Goal: Transaction & Acquisition: Purchase product/service

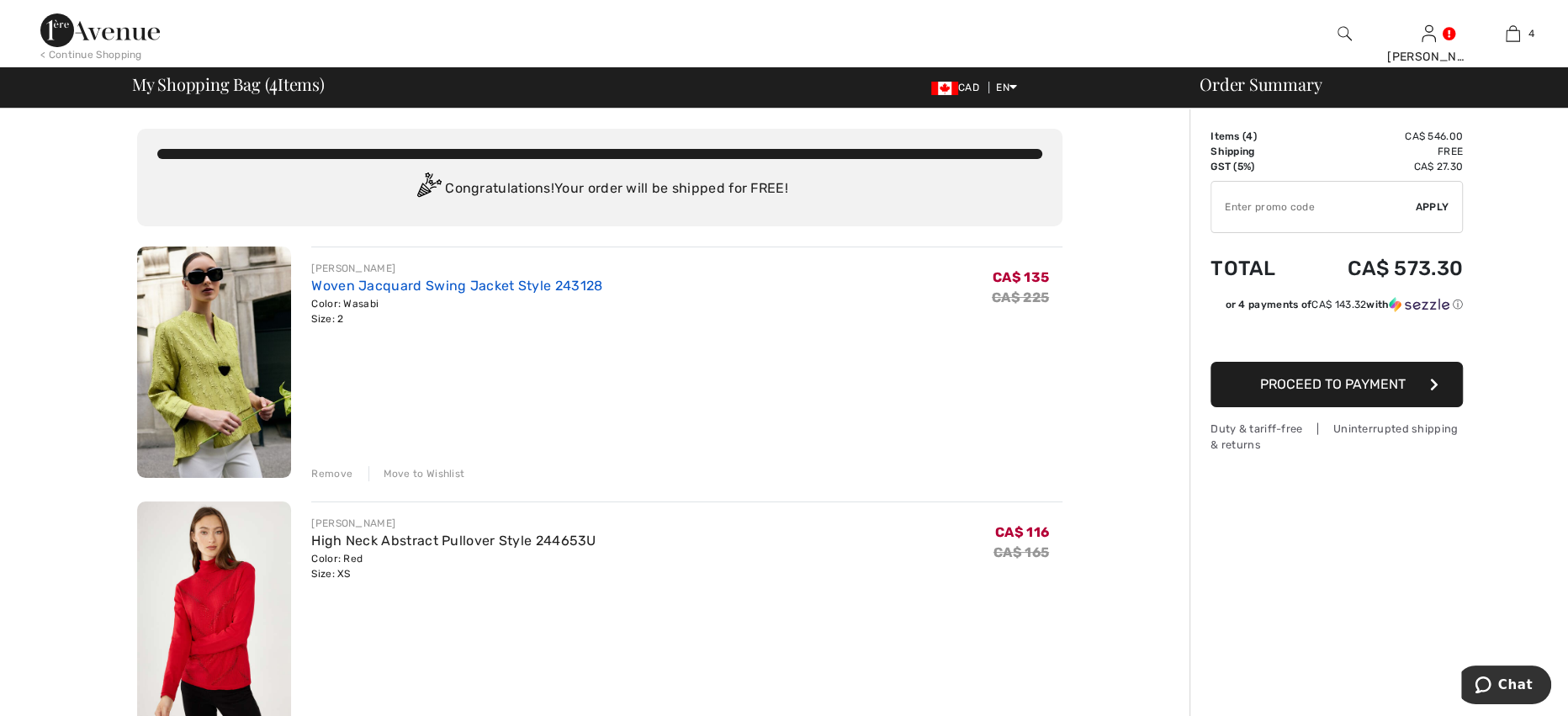
click at [577, 286] on link "Woven Jacquard Swing Jacket Style 243128" at bounding box center [457, 285] width 291 height 16
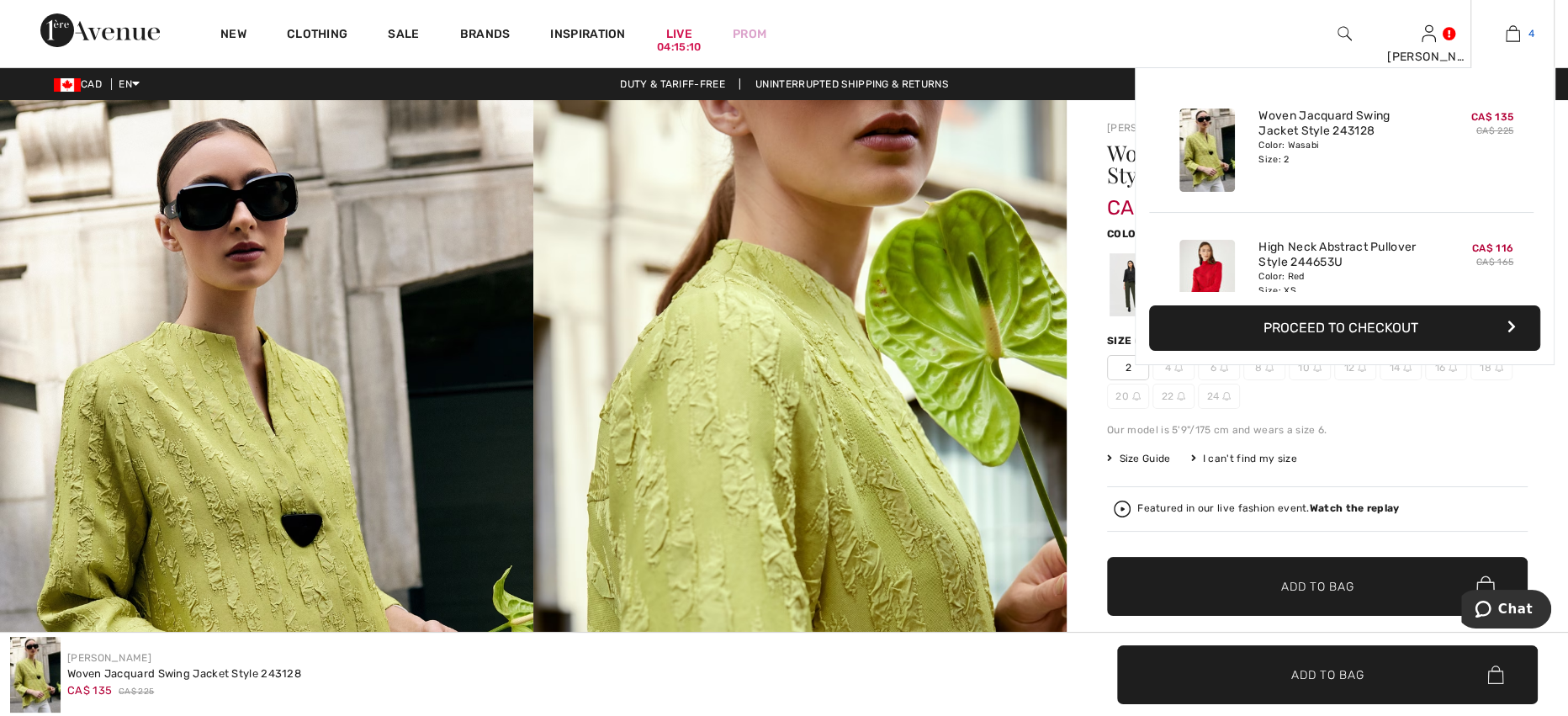
click at [1529, 32] on span "4" at bounding box center [1531, 33] width 6 height 15
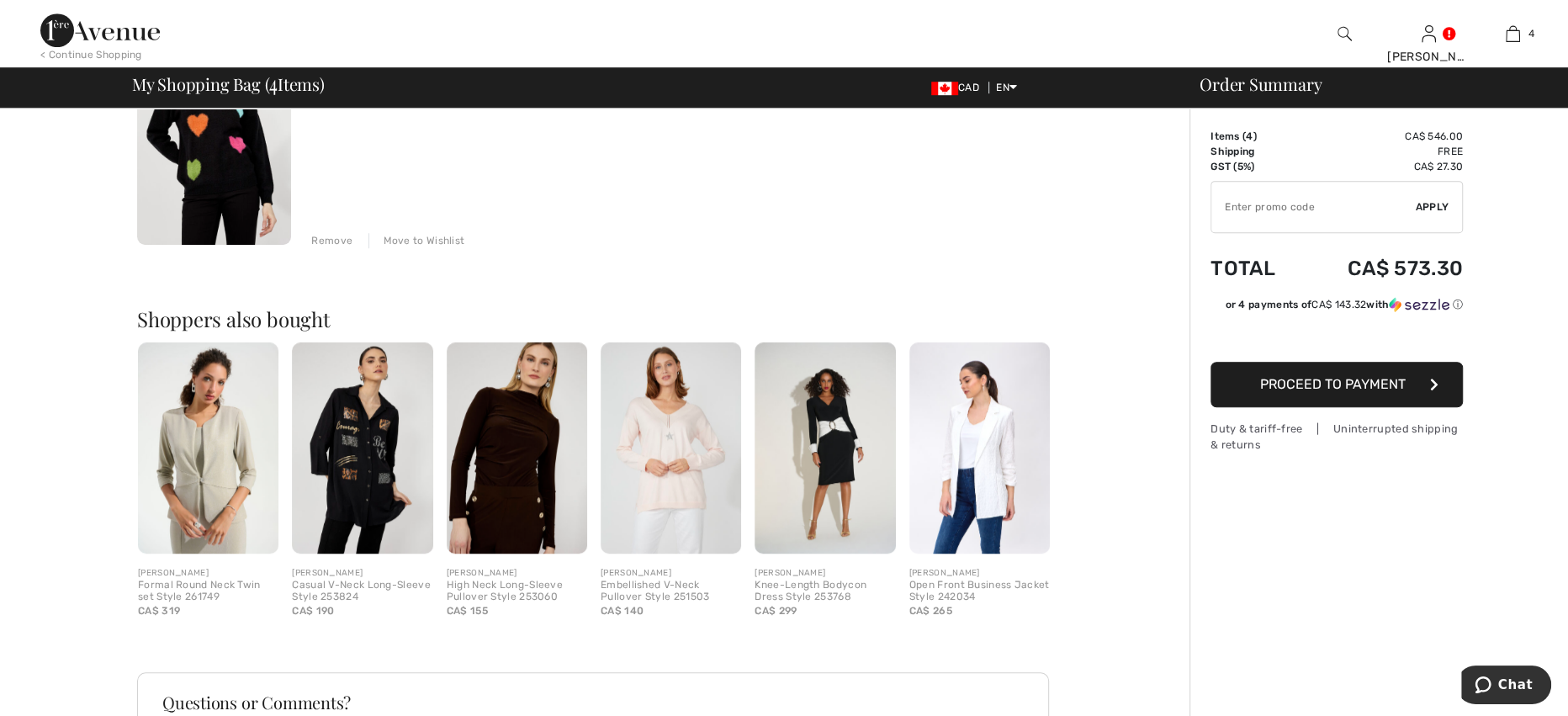
scroll to position [1010, 0]
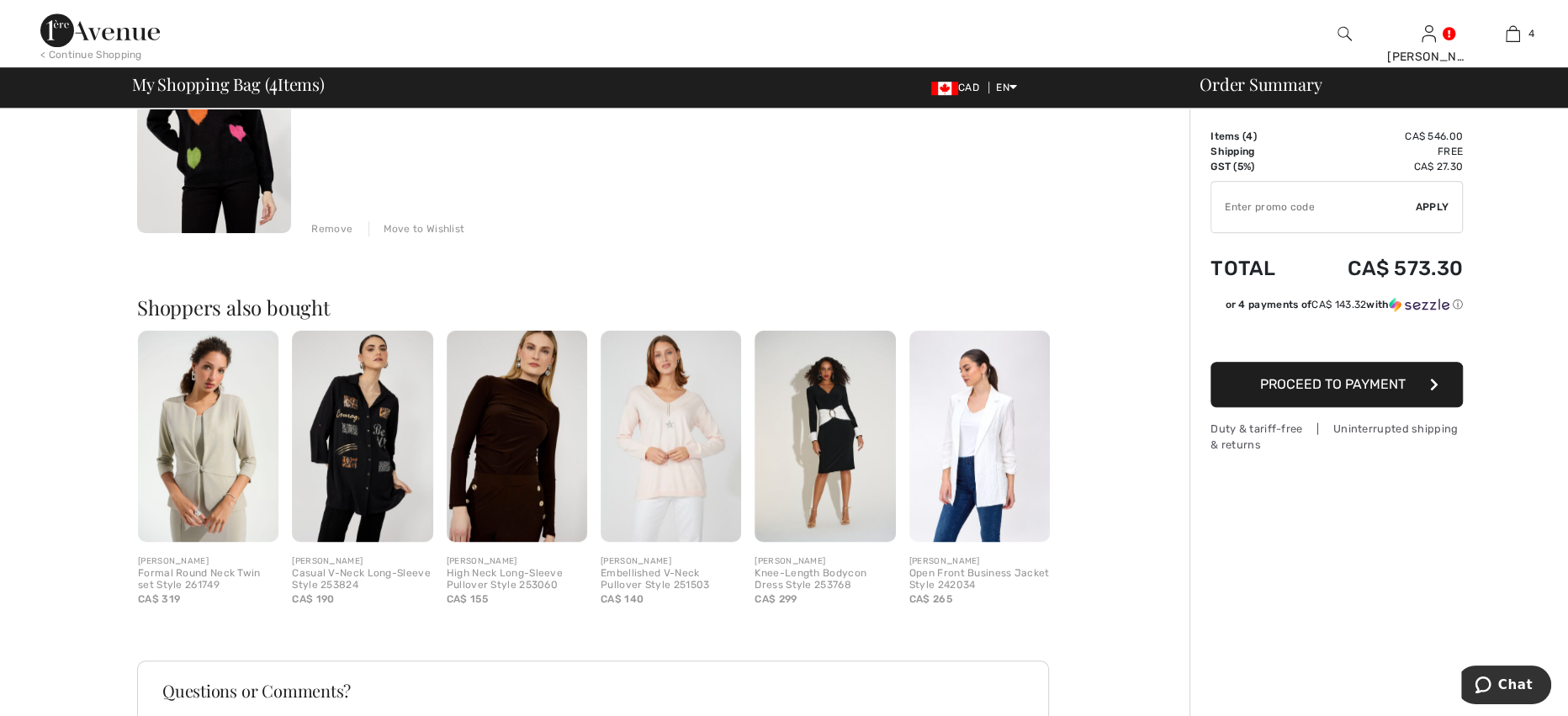
click at [517, 460] on img at bounding box center [517, 436] width 141 height 211
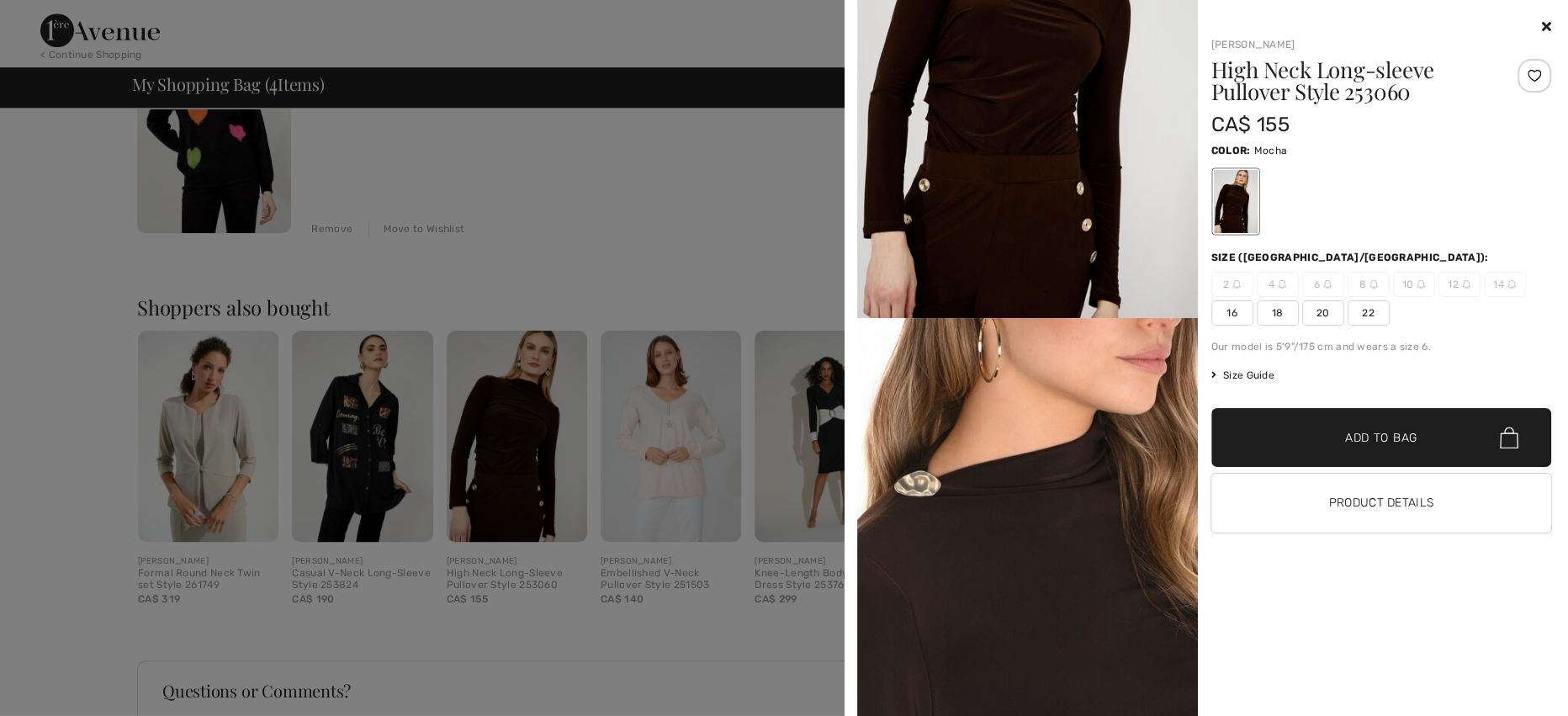
scroll to position [224, 0]
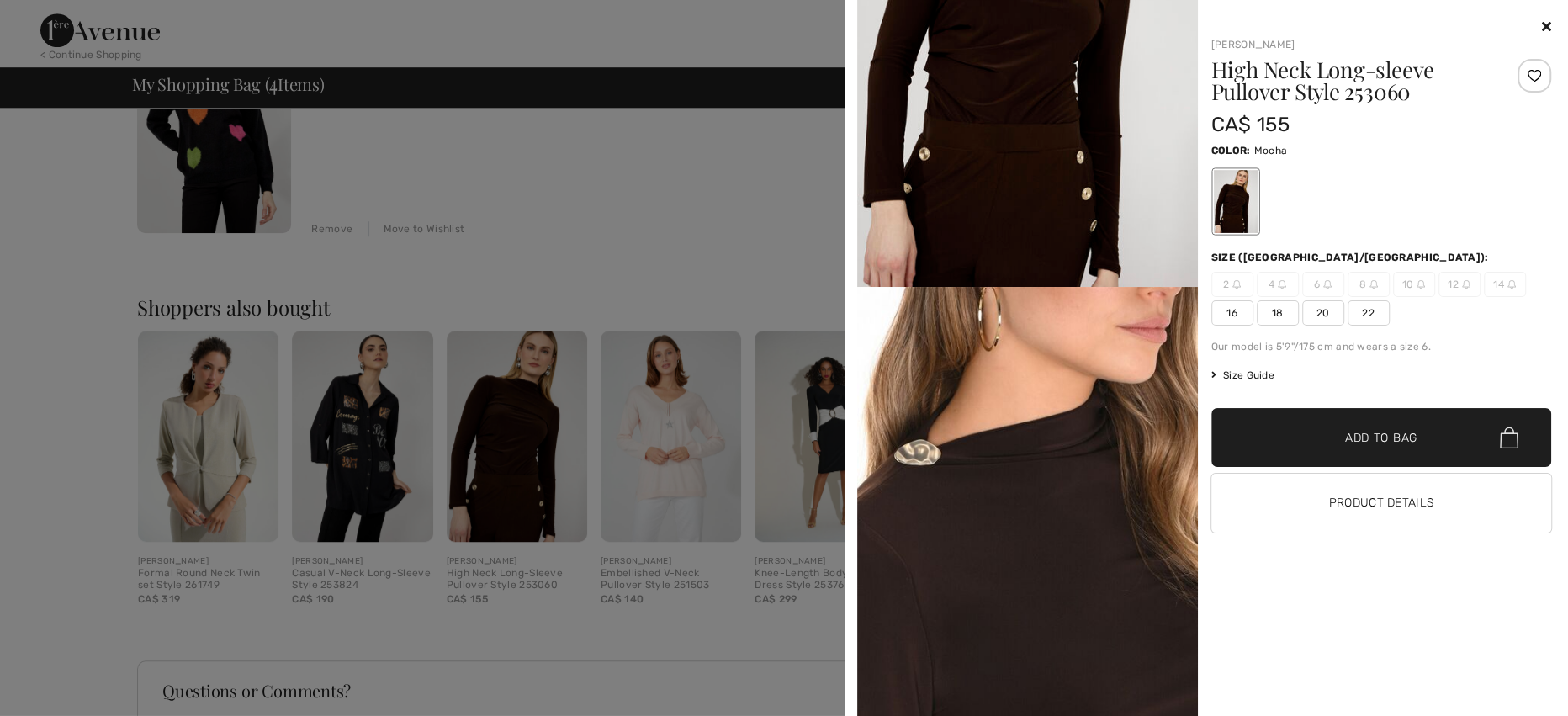
click at [623, 129] on div at bounding box center [784, 358] width 1568 height 716
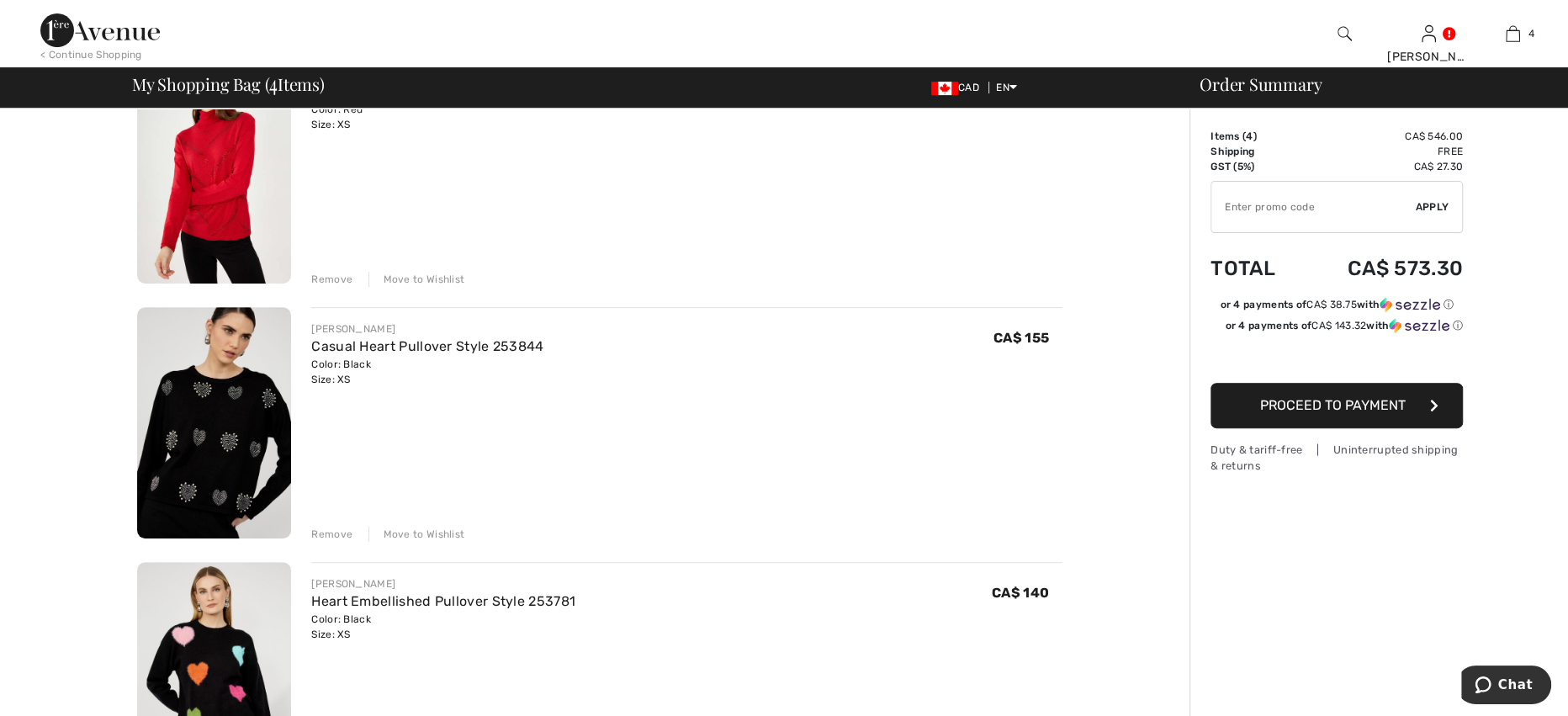
scroll to position [449, 0]
